Goal: Transaction & Acquisition: Purchase product/service

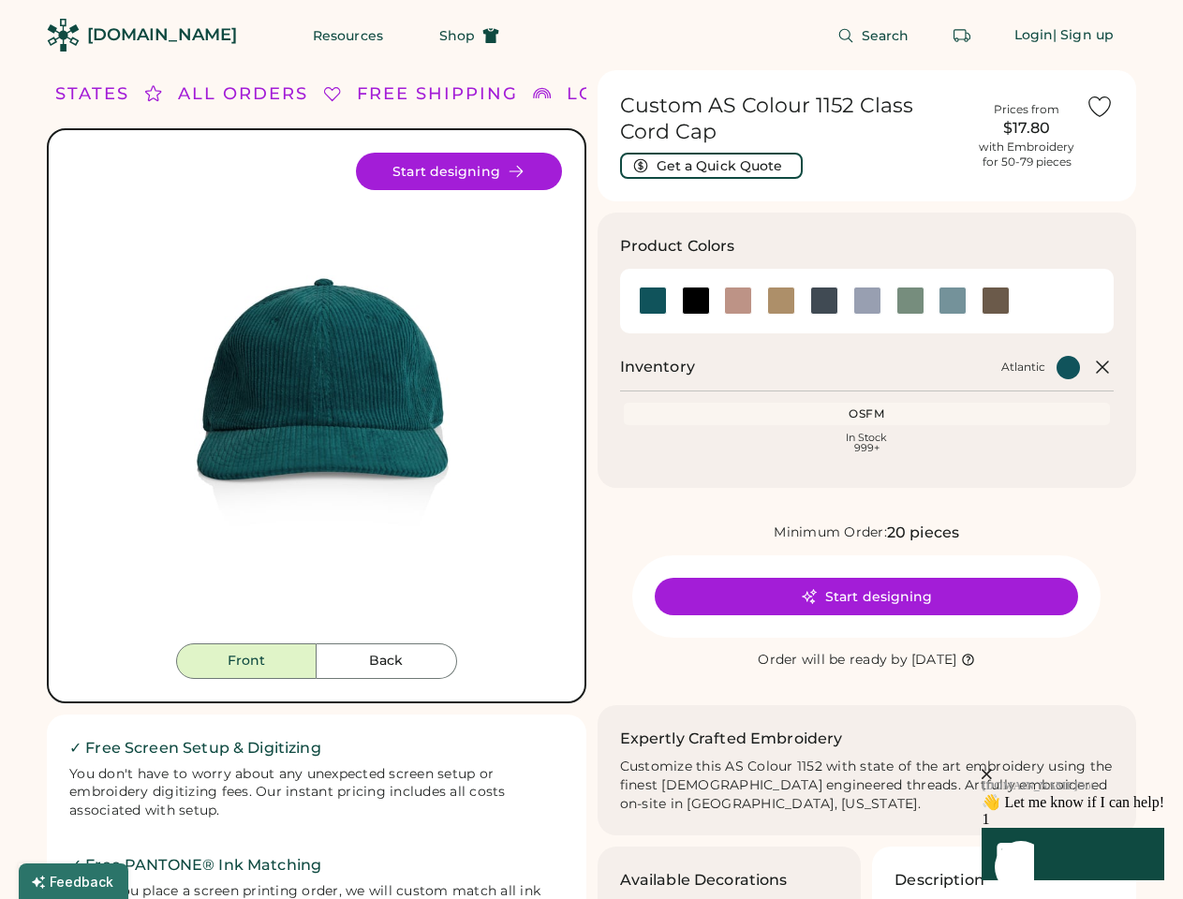
click at [591, 450] on div "FREE SHIPPING LOWER 48 STATES ALL ORDERS FREE SHIPPING LOWER 48 STATES ALL ORDE…" at bounding box center [591, 637] width 1089 height 1135
click at [591, 484] on div "FREE SHIPPING LOWER 48 STATES ALL ORDERS FREE SHIPPING LOWER 48 STATES ALL ORDE…" at bounding box center [591, 637] width 1089 height 1135
click at [317, 484] on img at bounding box center [316, 398] width 491 height 491
click at [317, 94] on div "FREE SHIPPING LOWER 48 STATES ALL ORDERS FREE SHIPPING LOWER 48 STATES ALL ORDE…" at bounding box center [415, 93] width 1414 height 25
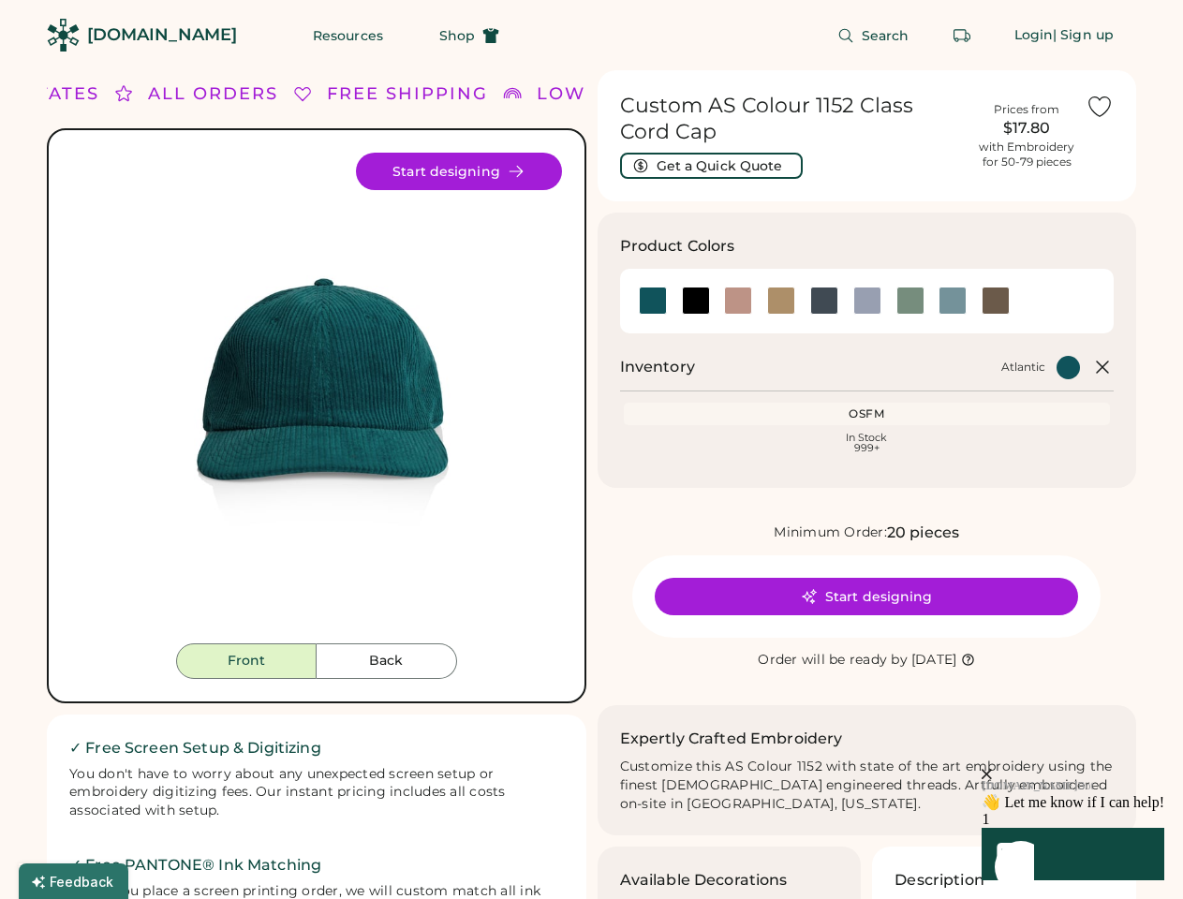
click at [576, 94] on div "LOWER 48 STATES" at bounding box center [631, 93] width 189 height 25
click at [161, 94] on div "ALL ORDERS" at bounding box center [183, 93] width 130 height 25
